Goal: Task Accomplishment & Management: Use online tool/utility

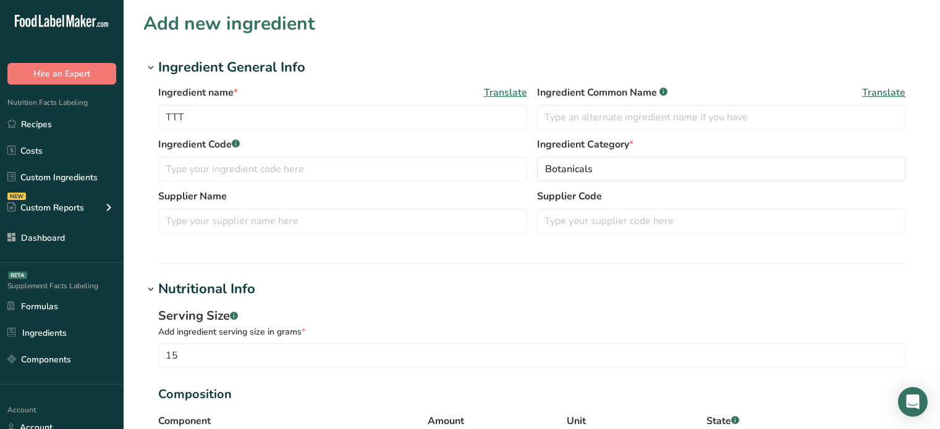
select select "9"
select select "nutritional_information"
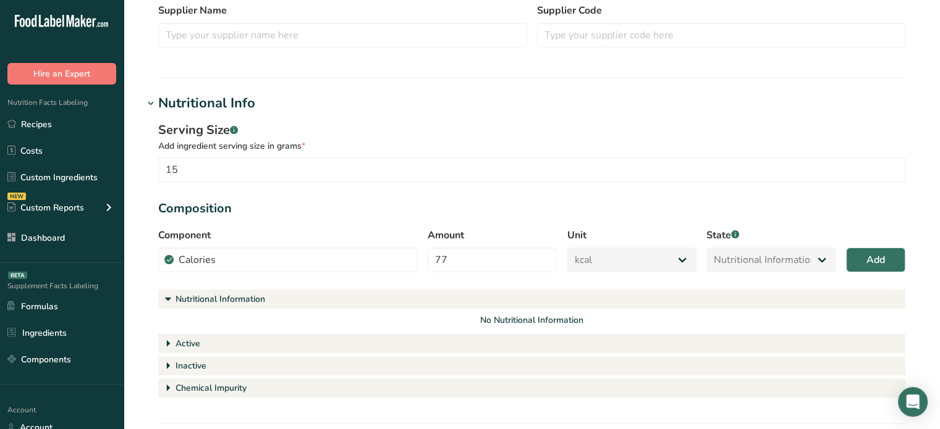
scroll to position [180, 0]
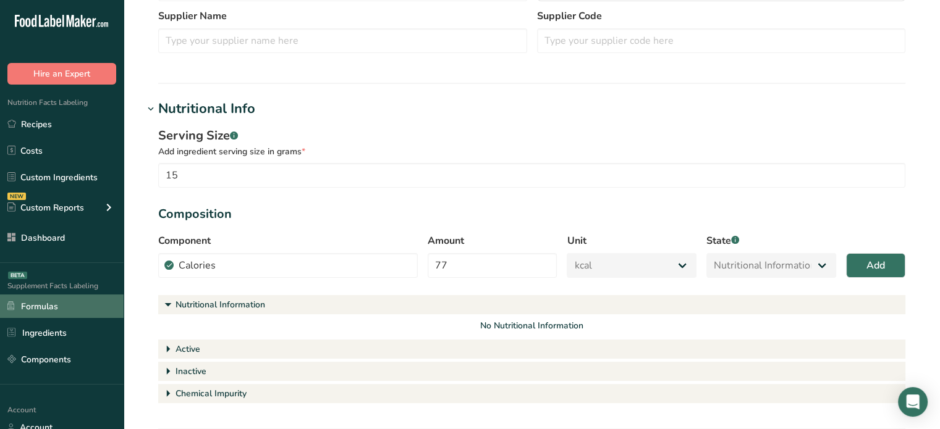
click at [47, 315] on link "Formulas" at bounding box center [62, 306] width 124 height 23
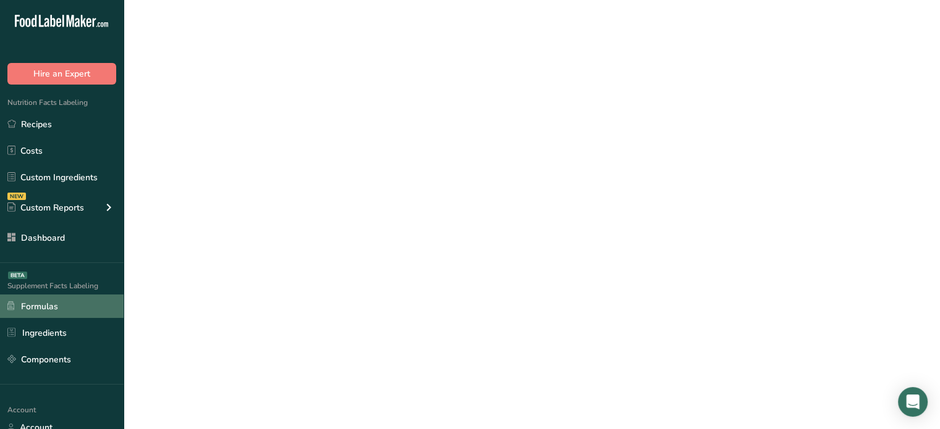
click at [47, 315] on link "Formulas" at bounding box center [62, 306] width 124 height 23
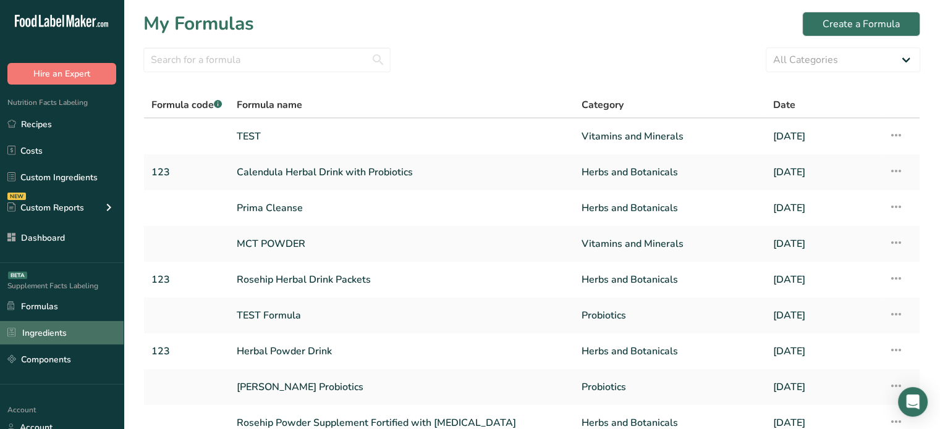
click at [61, 326] on link "Ingredients" at bounding box center [62, 332] width 124 height 23
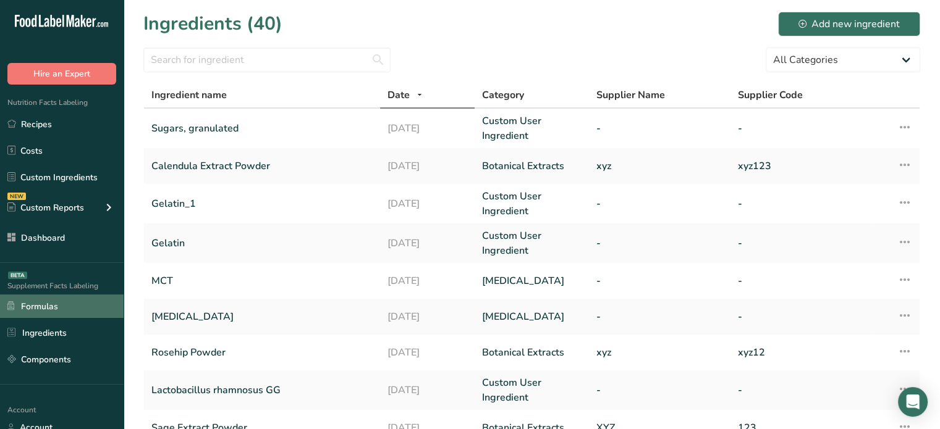
click at [75, 301] on link "Formulas" at bounding box center [62, 306] width 124 height 23
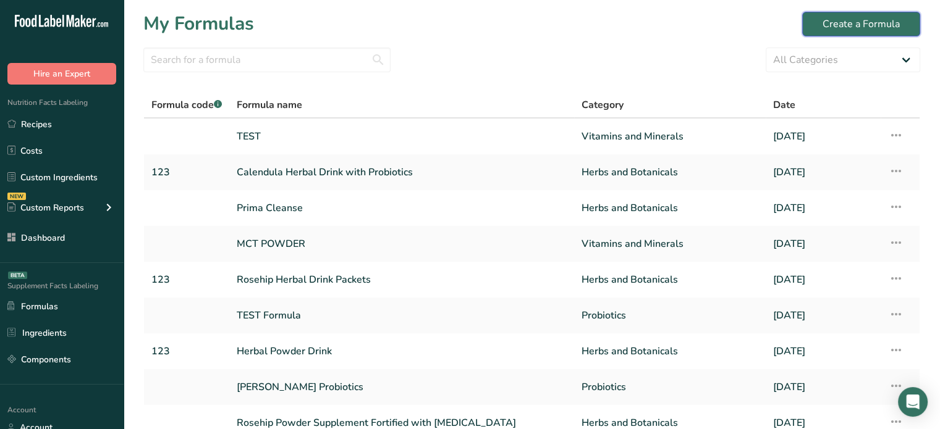
click at [850, 24] on div "Create a Formula" at bounding box center [860, 24] width 77 height 15
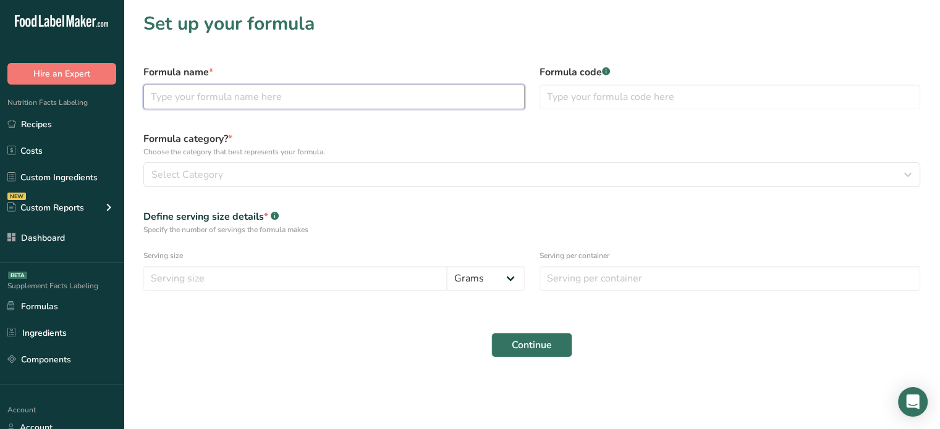
click at [260, 101] on input "text" at bounding box center [333, 97] width 381 height 25
type input "TEST 2"
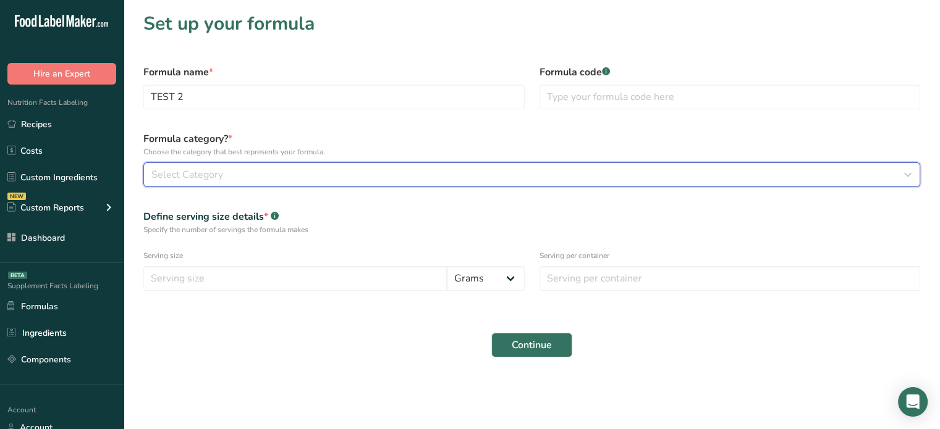
click at [284, 163] on button "Select Category" at bounding box center [531, 175] width 777 height 25
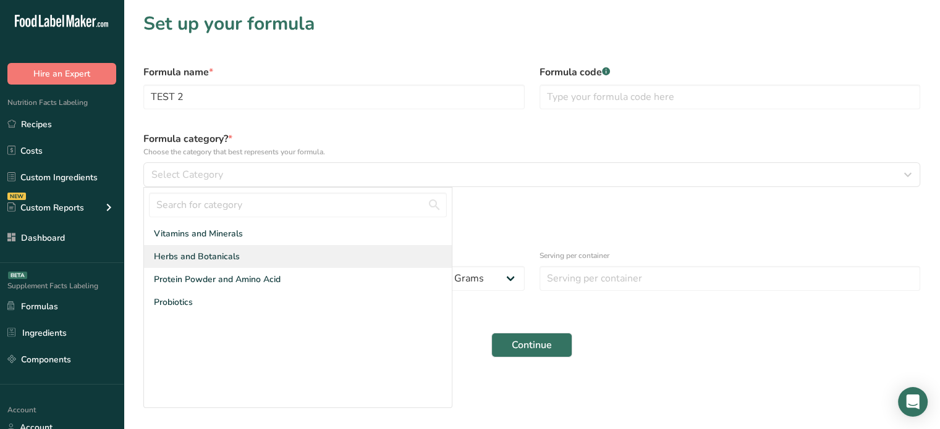
click at [247, 252] on div "Herbs and Botanicals" at bounding box center [298, 256] width 308 height 23
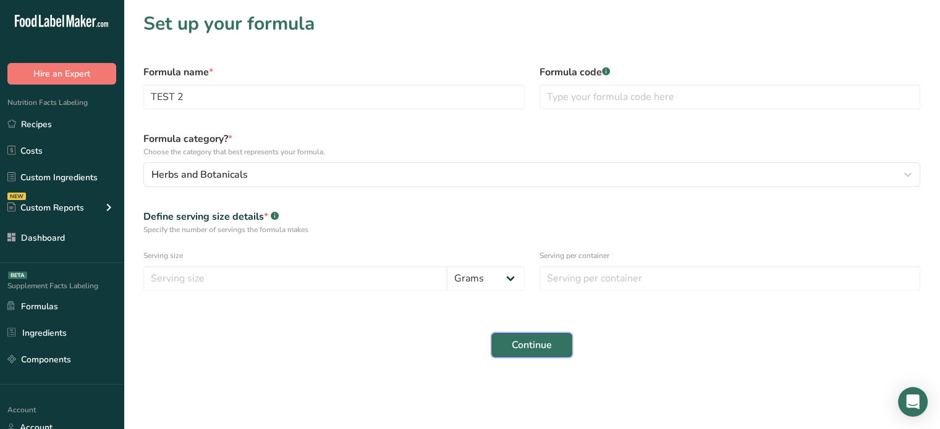
click at [520, 353] on button "Continue" at bounding box center [531, 345] width 81 height 25
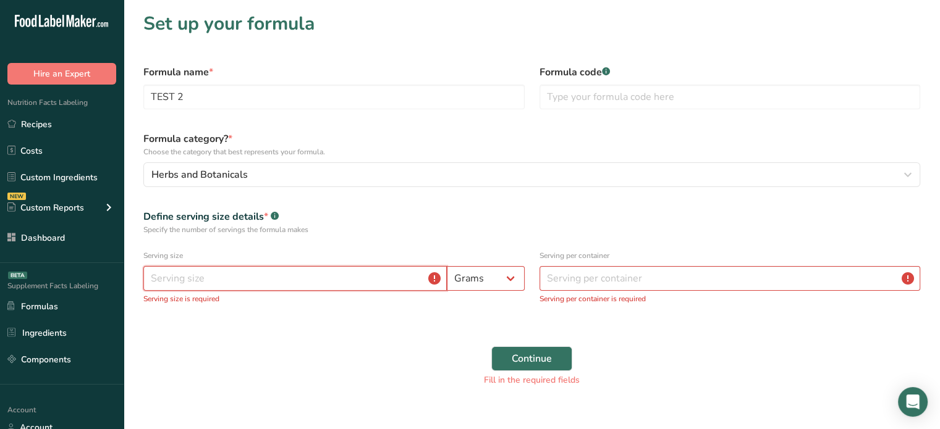
click at [384, 273] on input "number" at bounding box center [294, 278] width 303 height 25
click at [491, 347] on button "Continue" at bounding box center [531, 359] width 81 height 25
type input "44"
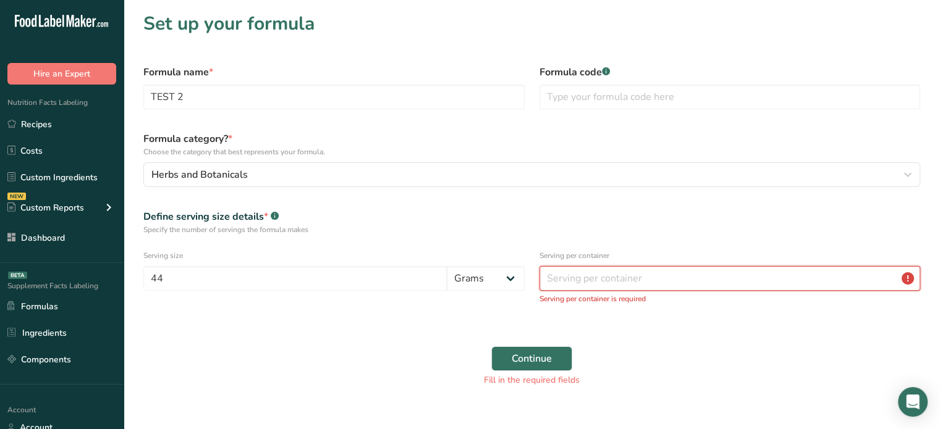
click at [556, 268] on input "number" at bounding box center [729, 278] width 381 height 25
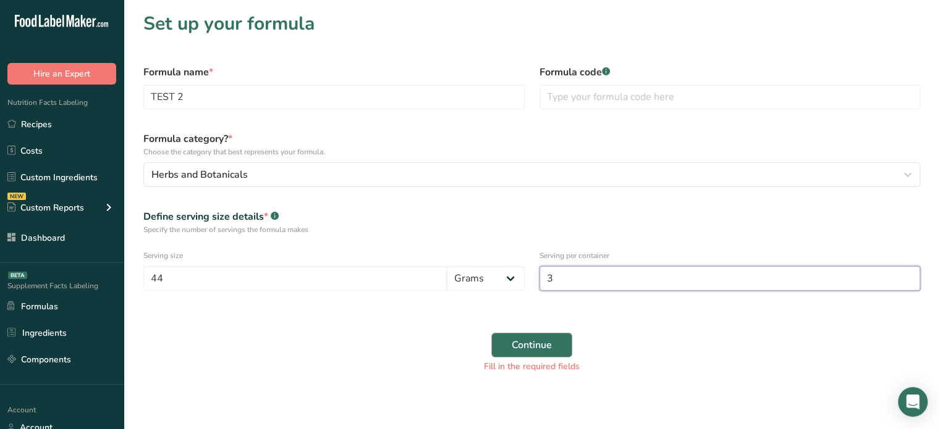
type input "3"
click at [541, 342] on span "Continue" at bounding box center [532, 345] width 40 height 15
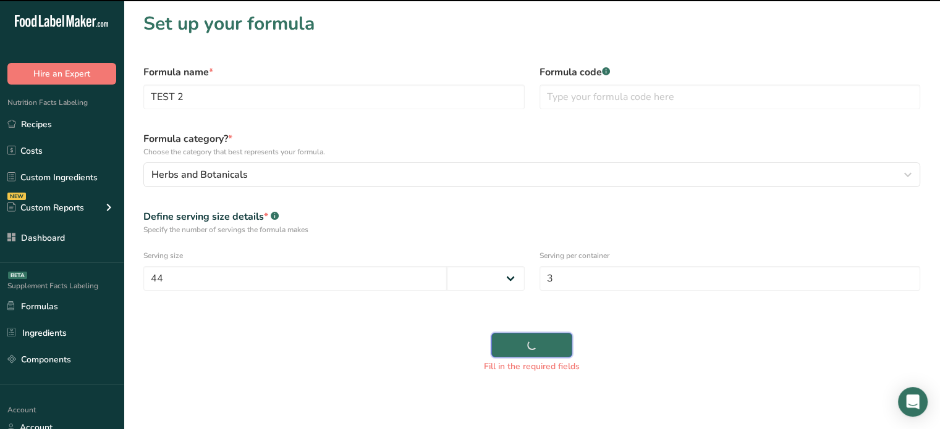
select select
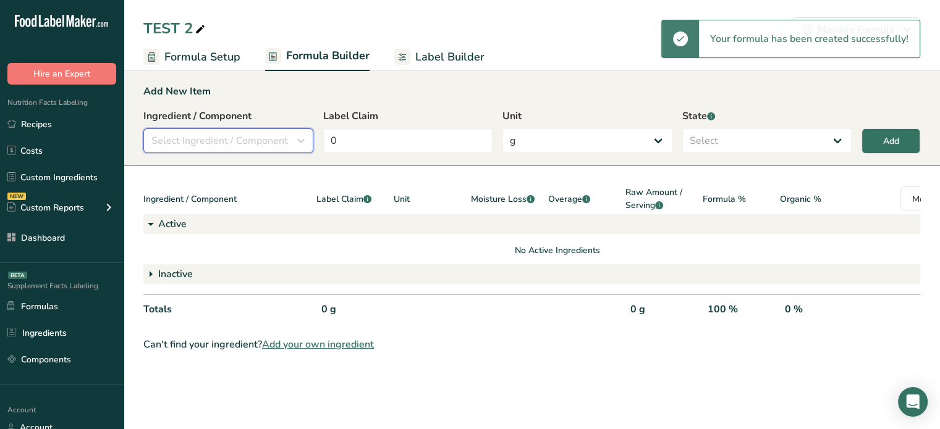
click at [268, 136] on span "Select Ingredient / Component" at bounding box center [219, 140] width 137 height 15
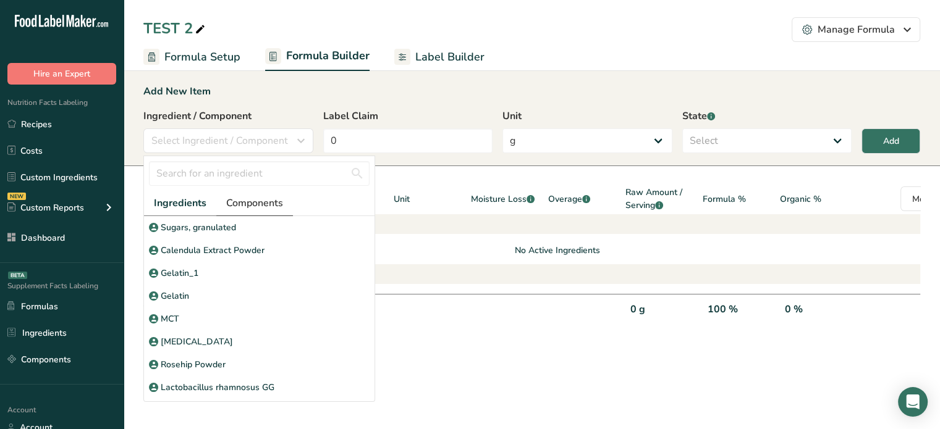
click at [266, 201] on span "Components" at bounding box center [254, 203] width 57 height 15
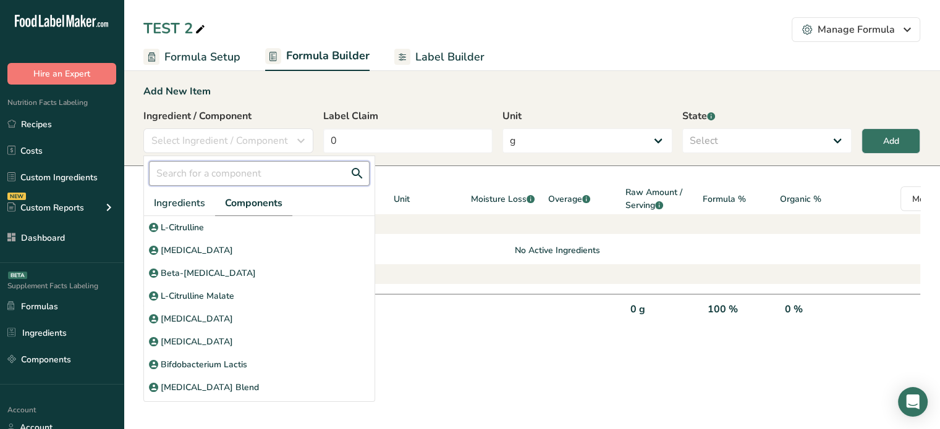
click at [242, 171] on input "text" at bounding box center [259, 173] width 221 height 25
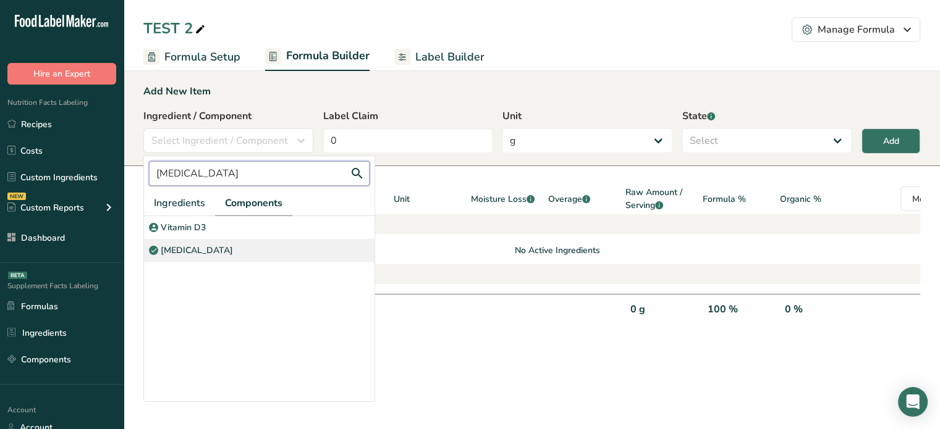
type input "[MEDICAL_DATA]"
click at [243, 248] on div "[MEDICAL_DATA]" at bounding box center [259, 250] width 230 height 23
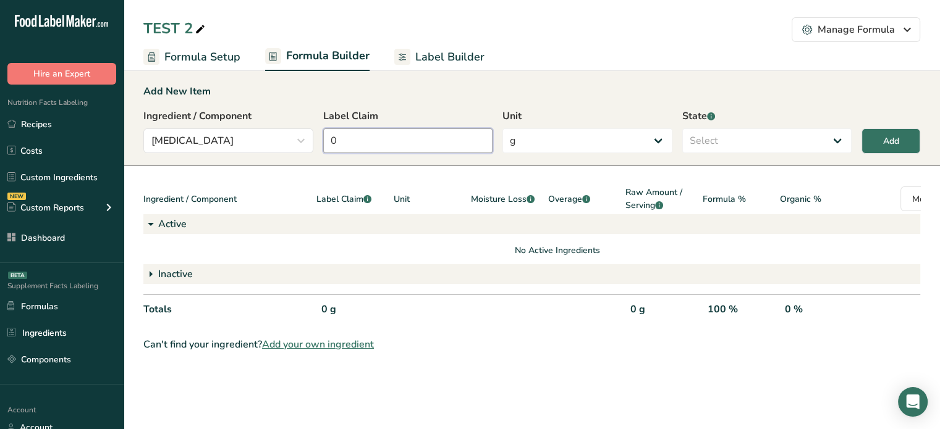
drag, startPoint x: 408, startPoint y: 140, endPoint x: 290, endPoint y: 158, distance: 119.3
click at [290, 158] on div "Ingredient / Component [MEDICAL_DATA] [MEDICAL_DATA] Ingredients Components [ME…" at bounding box center [531, 135] width 777 height 52
type input "77"
click at [788, 139] on select "Select Active Inactive" at bounding box center [767, 141] width 170 height 25
select select "active"
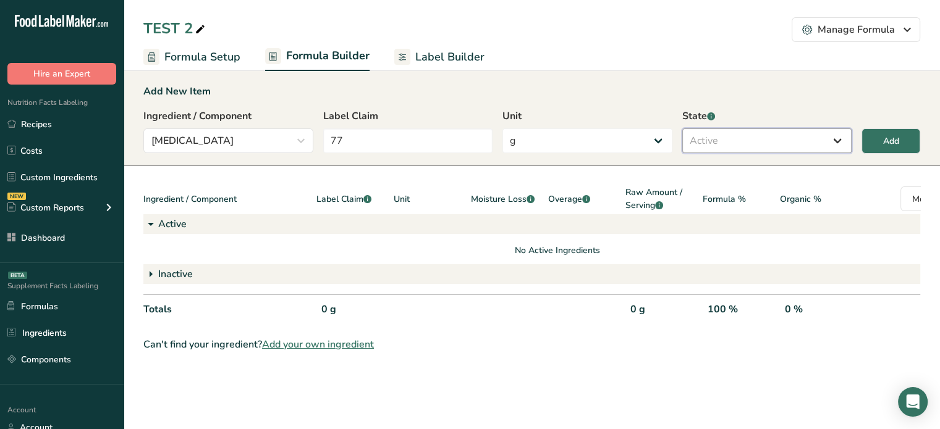
click at [682, 129] on select "Select Active Inactive" at bounding box center [767, 141] width 170 height 25
click at [869, 138] on button "Add" at bounding box center [890, 141] width 59 height 25
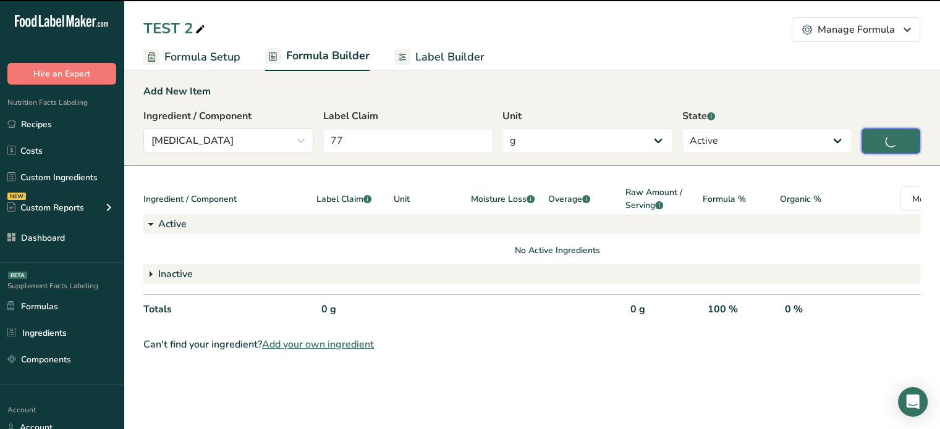
type input "0"
select select
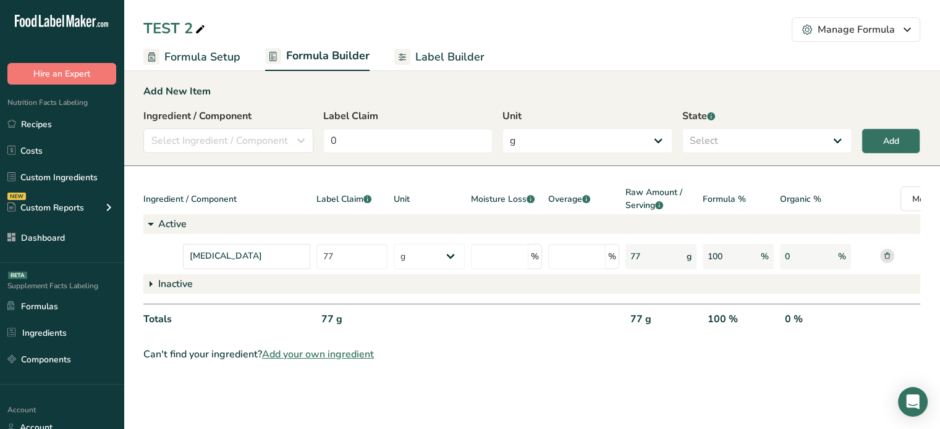
click at [419, 49] on span "Label Builder" at bounding box center [449, 57] width 69 height 17
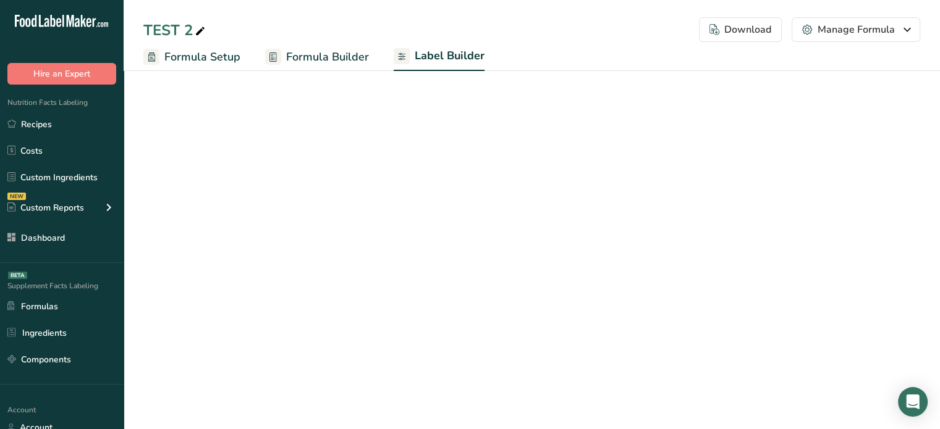
select select "Roboto"
select select "bold"
select select "center"
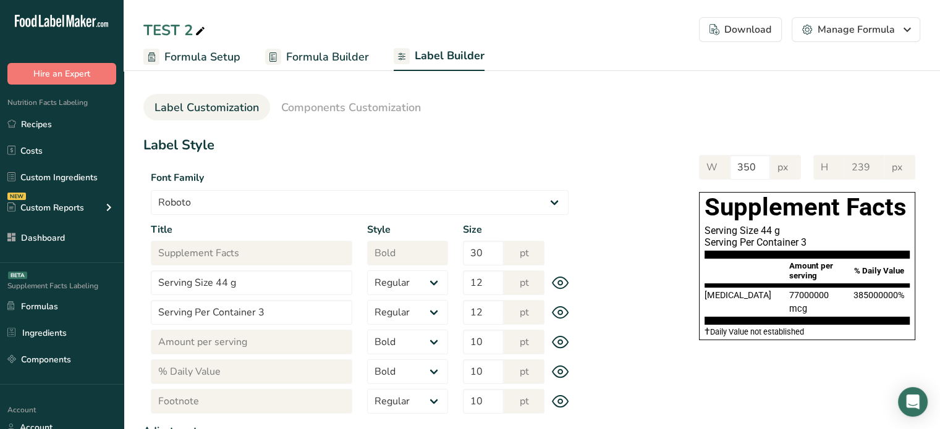
click at [325, 55] on span "Formula Builder" at bounding box center [327, 57] width 83 height 17
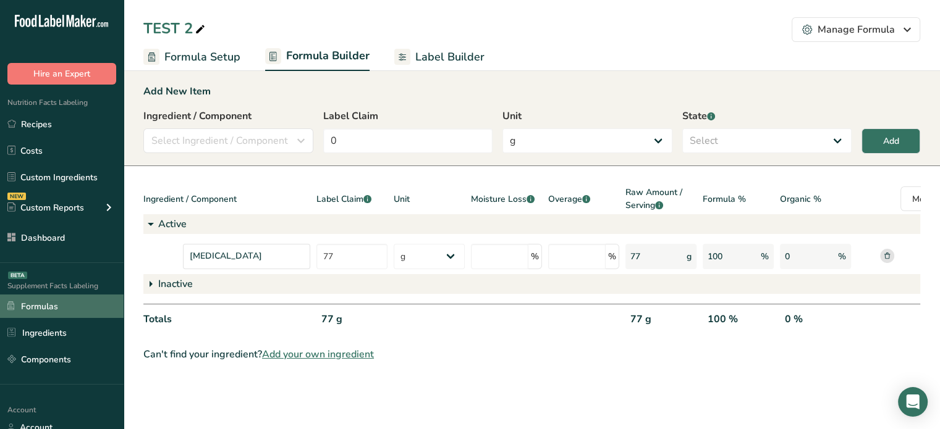
click at [92, 305] on link "Formulas" at bounding box center [62, 306] width 124 height 23
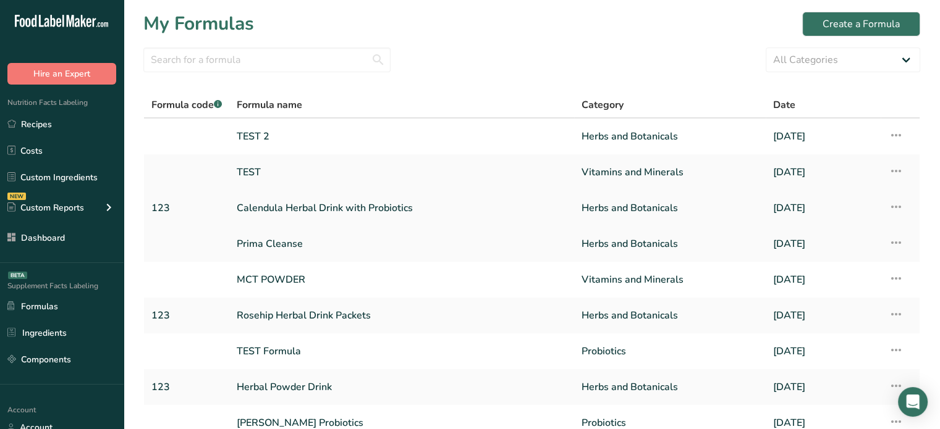
click at [293, 207] on link "Calendula Herbal Drink with Probiotics" at bounding box center [402, 208] width 330 height 26
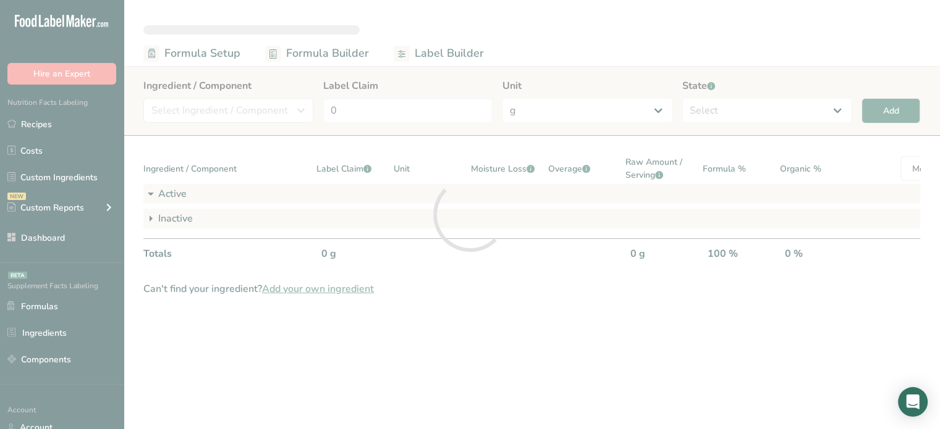
select select "6"
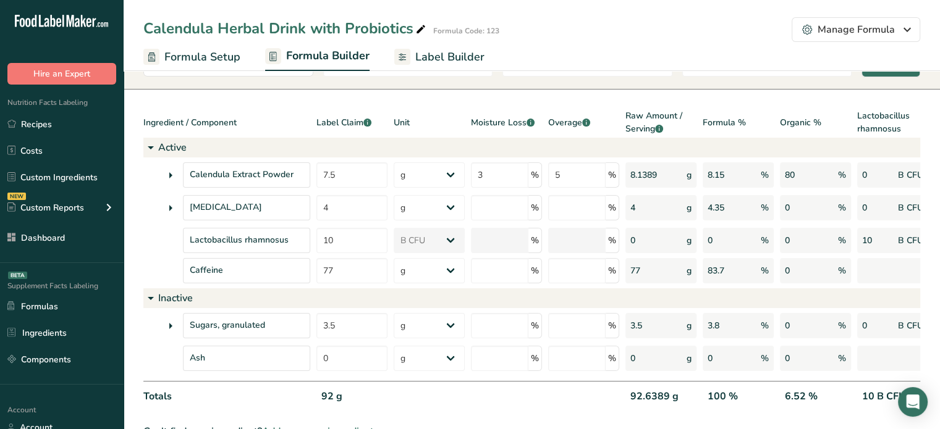
scroll to position [75, 0]
